Goal: Information Seeking & Learning: Learn about a topic

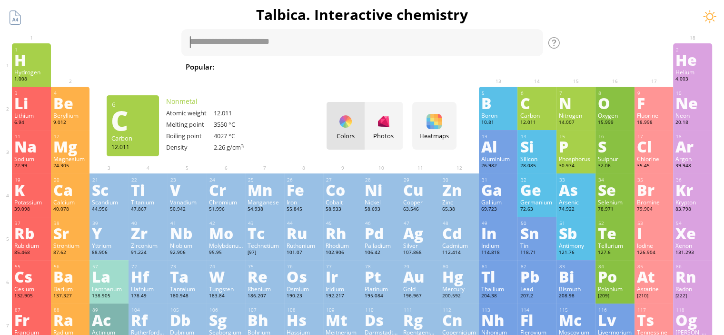
click at [532, 122] on div "12.011" at bounding box center [537, 123] width 34 height 8
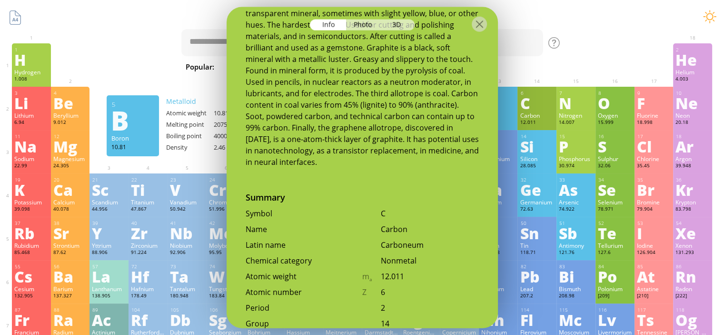
scroll to position [238, 0]
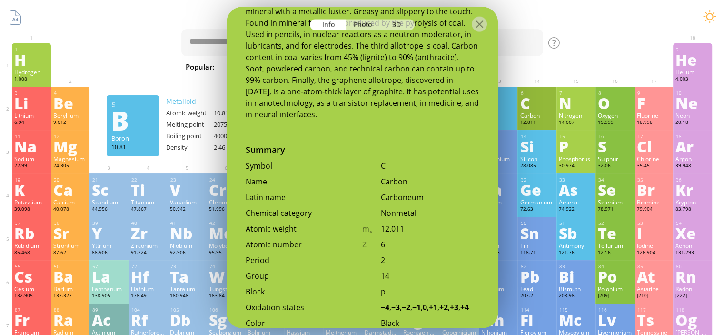
click at [557, 87] on div "6 C Carbon 12.011 −4, −3, −2, −1, 0, +1, +2, +3, +4 −4, −3, −2, −1, 0, +1, +2, …" at bounding box center [537, 108] width 39 height 43
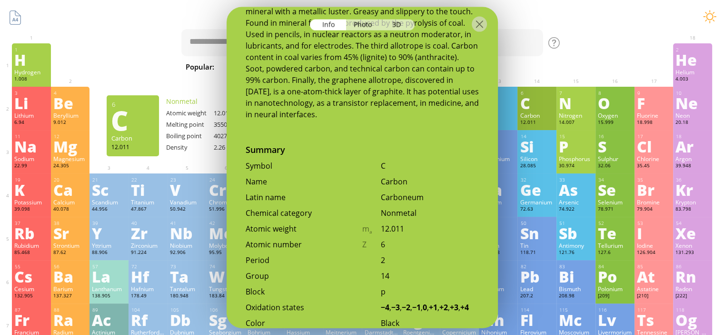
click at [475, 24] on div at bounding box center [479, 23] width 15 height 15
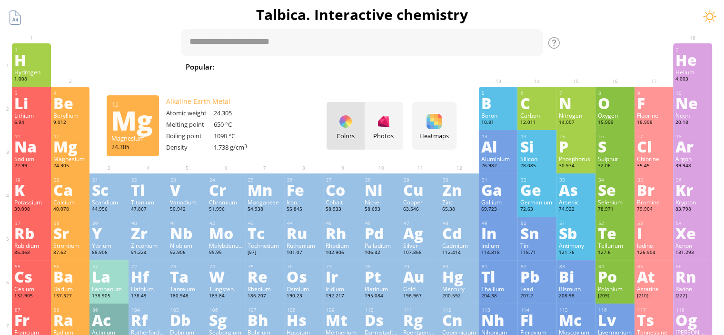
click at [73, 160] on div "Magnesium" at bounding box center [70, 159] width 34 height 8
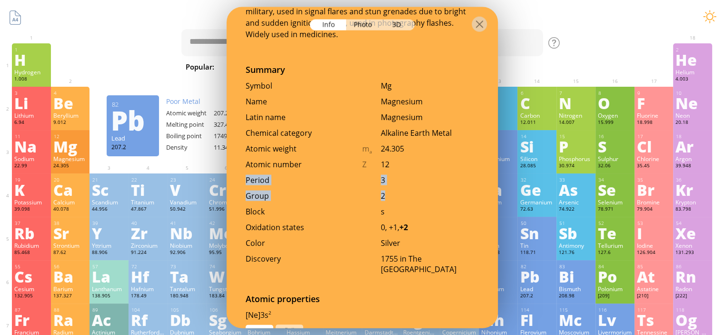
drag, startPoint x: 242, startPoint y: 180, endPoint x: 389, endPoint y: 197, distance: 147.2
click at [389, 197] on div "Summary Symbol Mg Name Magnesium Latin name Magnesium Chemical category Alkalin…" at bounding box center [362, 166] width 271 height 205
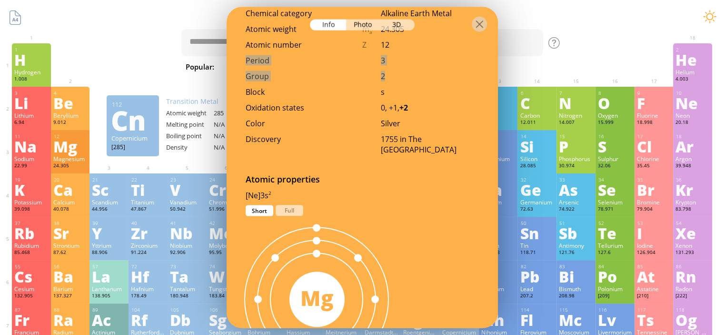
scroll to position [381, 0]
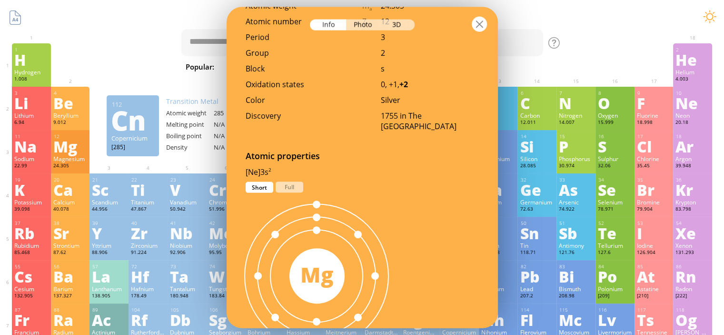
click at [483, 18] on div at bounding box center [479, 23] width 15 height 15
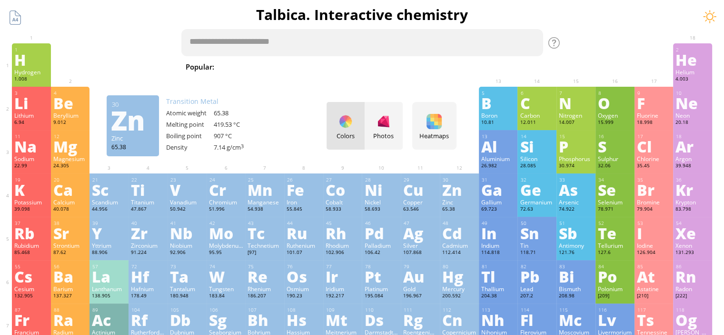
click at [494, 31] on textarea at bounding box center [362, 42] width 362 height 27
